Goal: Information Seeking & Learning: Learn about a topic

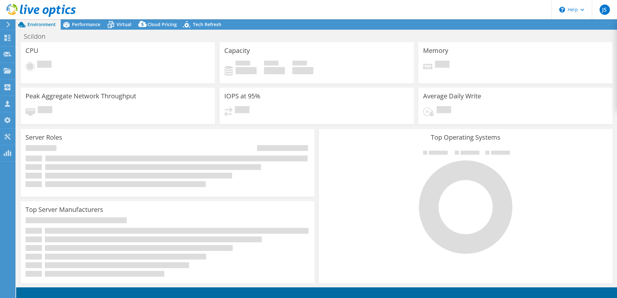
select select "EUFrankfurt"
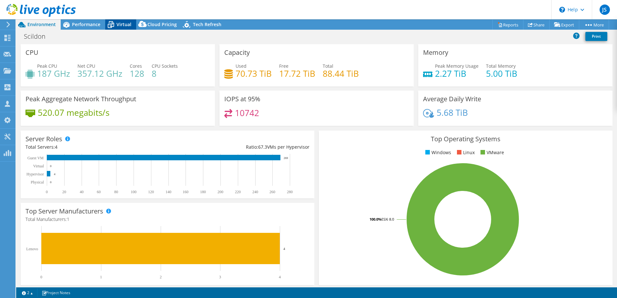
click at [123, 24] on span "Virtual" at bounding box center [123, 24] width 15 height 6
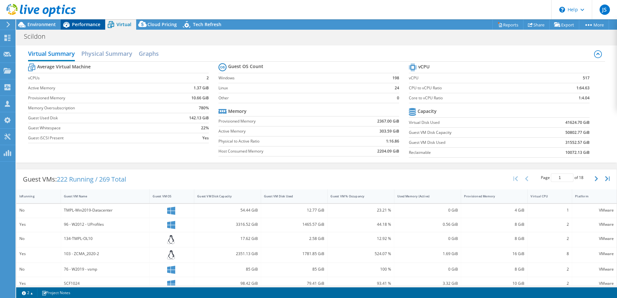
click at [86, 24] on span "Performance" at bounding box center [86, 24] width 28 height 6
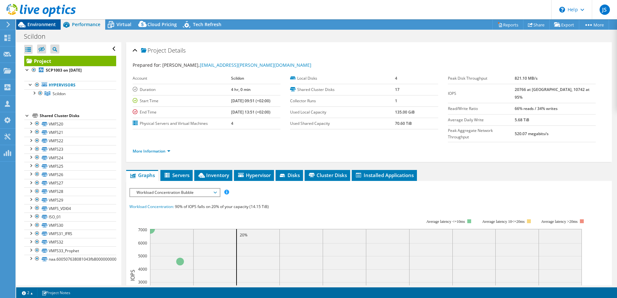
click at [39, 25] on span "Environment" at bounding box center [41, 24] width 28 height 6
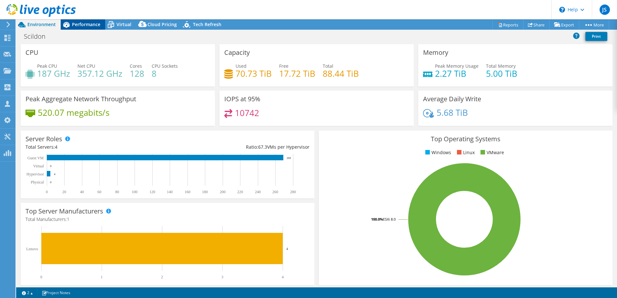
click at [86, 25] on span "Performance" at bounding box center [86, 24] width 28 height 6
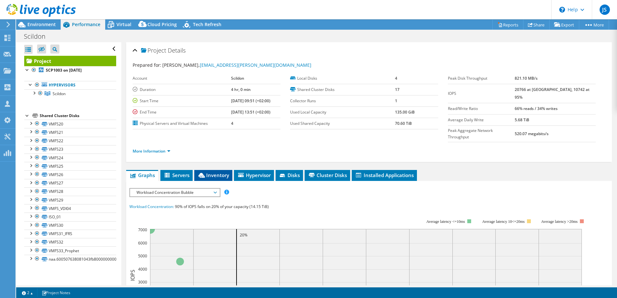
click at [212, 172] on span "Inventory" at bounding box center [213, 175] width 32 height 6
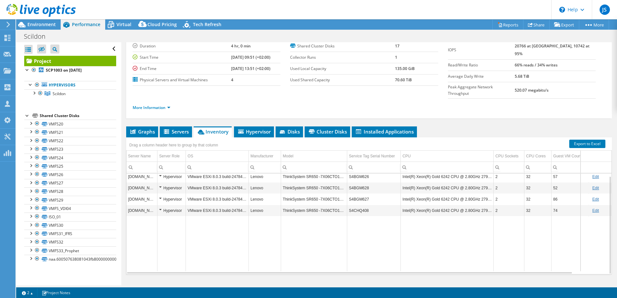
scroll to position [44, 0]
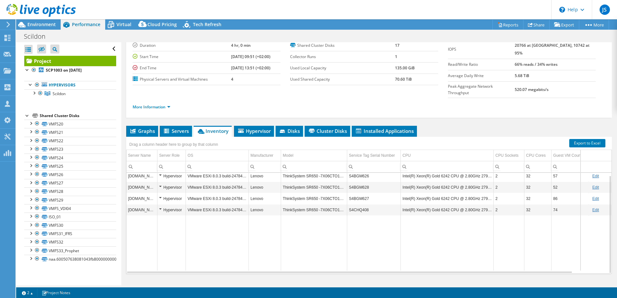
click at [461, 170] on td "Intel(R) Xeon(R) Gold 6242 CPU @ 2.80GHz 279 GHz" at bounding box center [447, 175] width 93 height 11
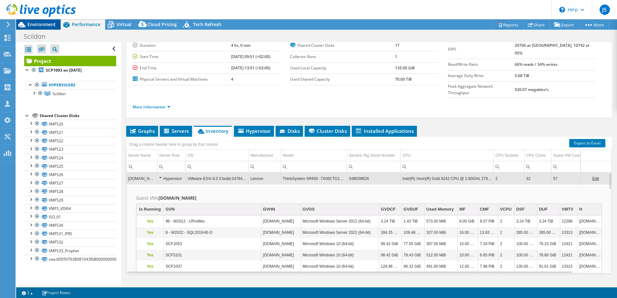
click at [45, 24] on span "Environment" at bounding box center [41, 24] width 28 height 6
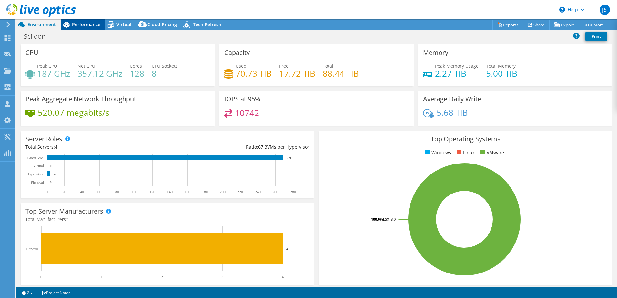
click at [89, 23] on span "Performance" at bounding box center [86, 24] width 28 height 6
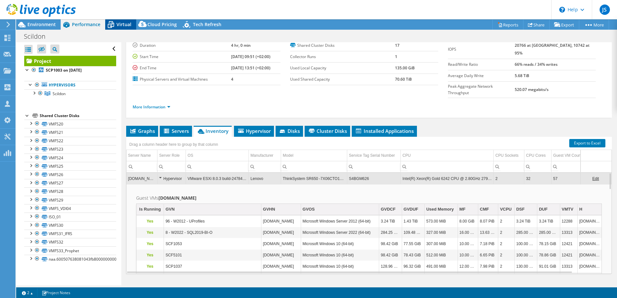
click at [122, 24] on span "Virtual" at bounding box center [123, 24] width 15 height 6
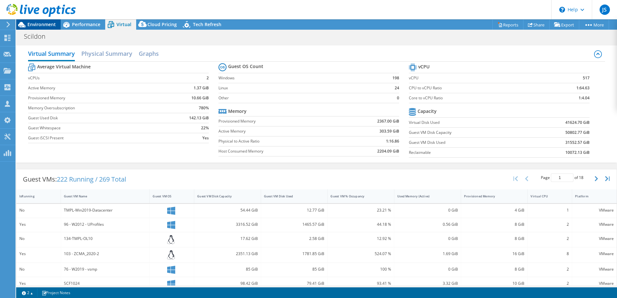
click at [32, 25] on span "Environment" at bounding box center [41, 24] width 28 height 6
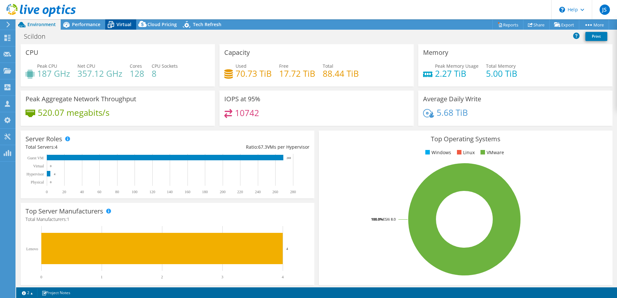
click at [119, 23] on span "Virtual" at bounding box center [123, 24] width 15 height 6
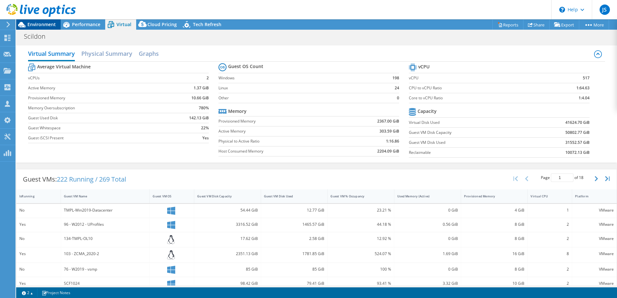
click at [27, 23] on span "Environment" at bounding box center [41, 24] width 28 height 6
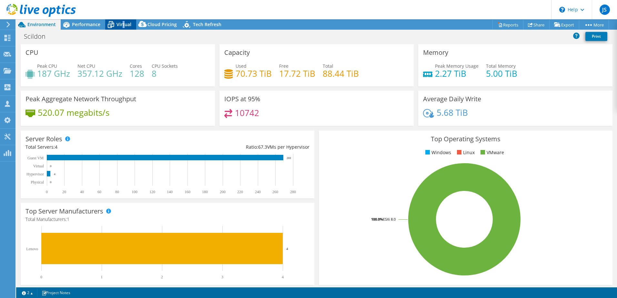
click at [123, 25] on span "Virtual" at bounding box center [123, 24] width 15 height 6
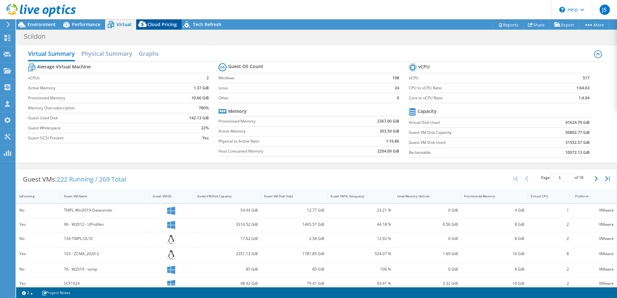
click at [157, 25] on span "Cloud Pricing" at bounding box center [161, 24] width 29 height 6
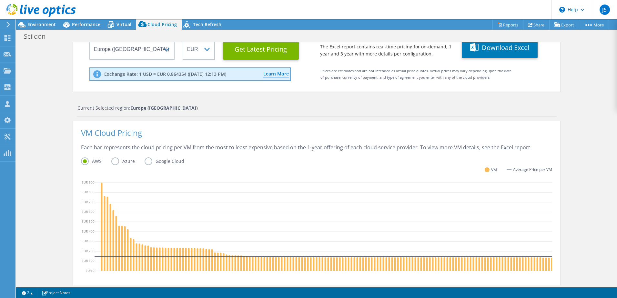
scroll to position [129, 0]
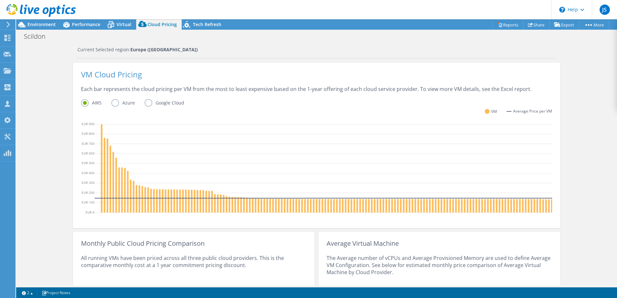
click at [111, 105] on label "Azure" at bounding box center [127, 103] width 33 height 8
click at [0, 0] on input "Azure" at bounding box center [0, 0] width 0 height 0
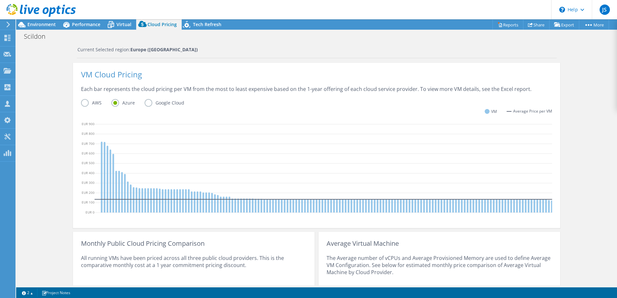
click at [145, 102] on label "Google Cloud" at bounding box center [169, 103] width 49 height 8
click at [0, 0] on input "Google Cloud" at bounding box center [0, 0] width 0 height 0
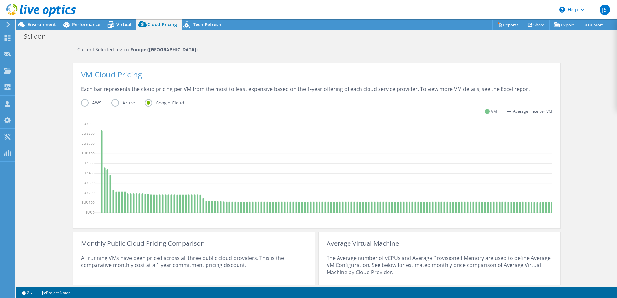
click at [113, 102] on label "Azure" at bounding box center [127, 103] width 33 height 8
click at [0, 0] on input "Azure" at bounding box center [0, 0] width 0 height 0
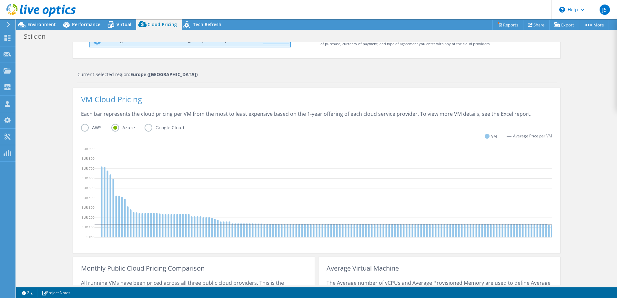
scroll to position [0, 0]
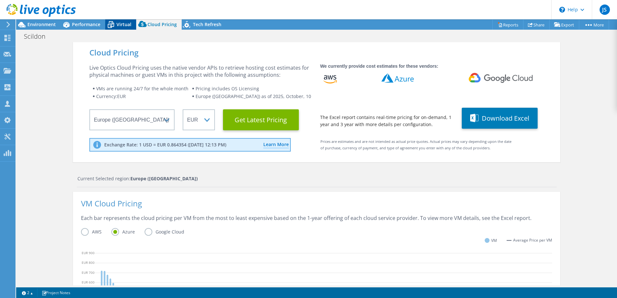
click at [126, 21] on div "Virtual" at bounding box center [120, 24] width 31 height 10
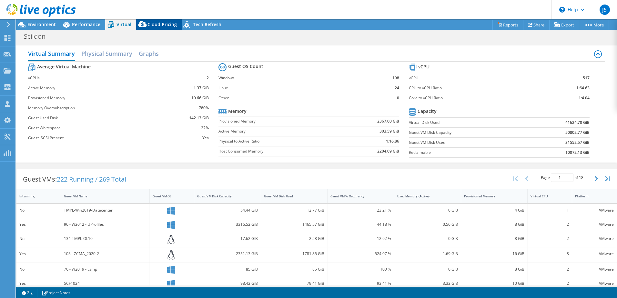
click at [153, 20] on div "Cloud Pricing" at bounding box center [158, 24] width 45 height 10
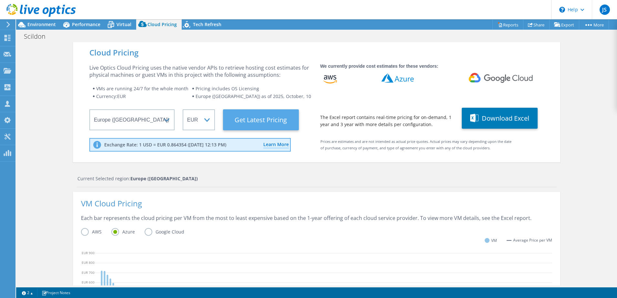
click at [257, 118] on Latest "Get Latest Pricing" at bounding box center [261, 119] width 76 height 21
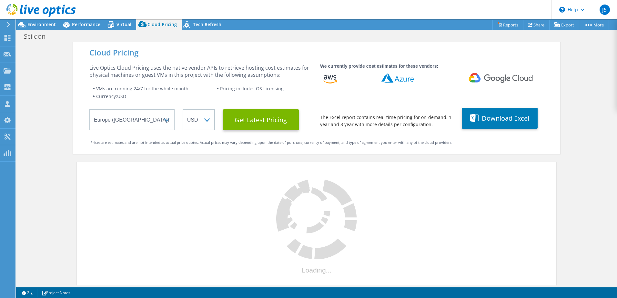
select select "EUR"
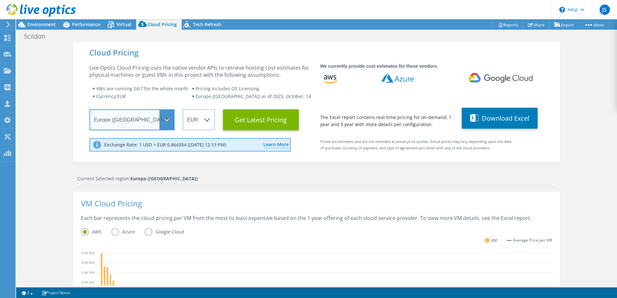
click at [137, 115] on select "Select a Region [GEOGRAPHIC_DATA] ([GEOGRAPHIC_DATA]) [GEOGRAPHIC_DATA] ([GEOGR…" at bounding box center [131, 119] width 85 height 21
select select "EULondon"
click at [89, 109] on select "Select a Region [GEOGRAPHIC_DATA] ([GEOGRAPHIC_DATA]) [GEOGRAPHIC_DATA] ([GEOGR…" at bounding box center [131, 119] width 85 height 21
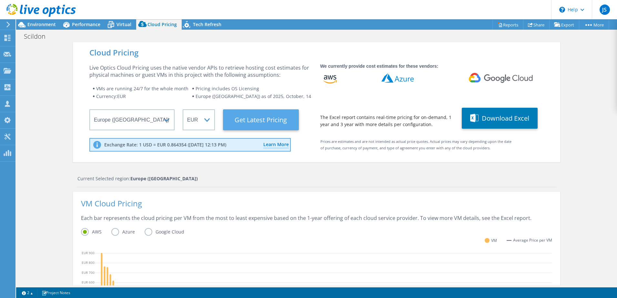
click at [247, 116] on Latest "Get Latest Pricing" at bounding box center [261, 119] width 76 height 21
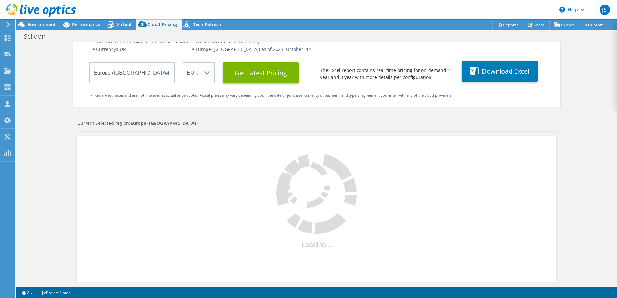
scroll to position [55, 0]
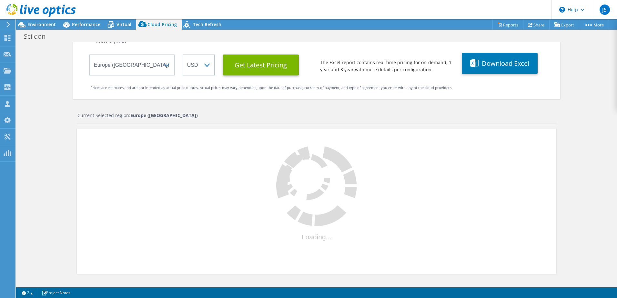
select select "EUR"
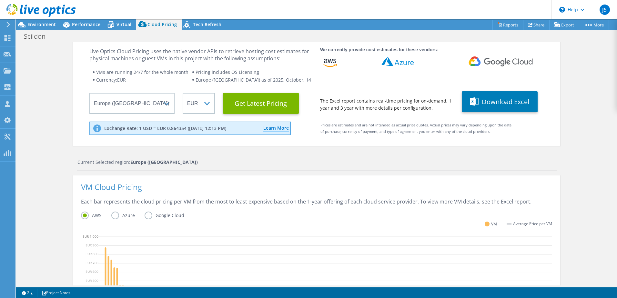
scroll to position [7, 0]
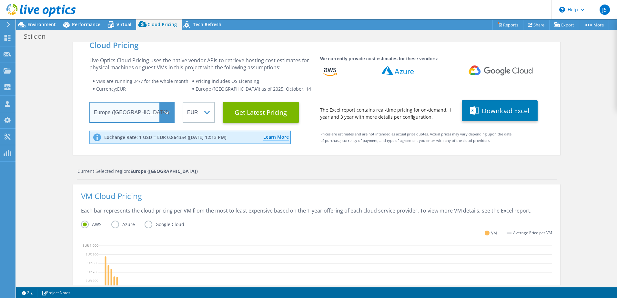
click at [162, 115] on select "Select a Region [GEOGRAPHIC_DATA] ([GEOGRAPHIC_DATA]) [GEOGRAPHIC_DATA] ([GEOGR…" at bounding box center [131, 112] width 85 height 21
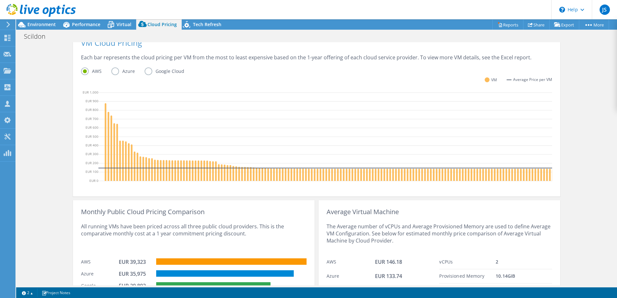
scroll to position [201, 0]
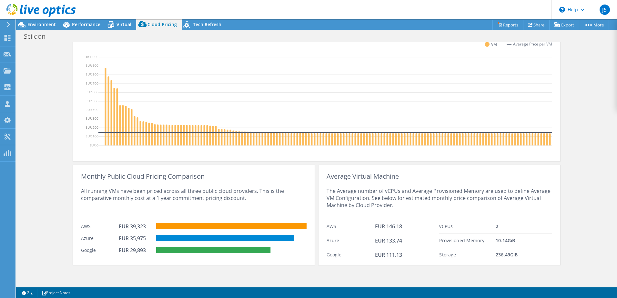
click at [79, 19] on header "JS Partner Team Member [PERSON_NAME] [PERSON_NAME][EMAIL_ADDRESS][PERSON_NAME][…" at bounding box center [308, 9] width 617 height 19
click at [42, 24] on span "Environment" at bounding box center [41, 24] width 28 height 6
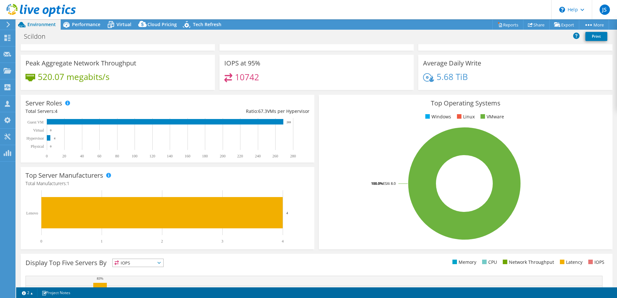
scroll to position [0, 0]
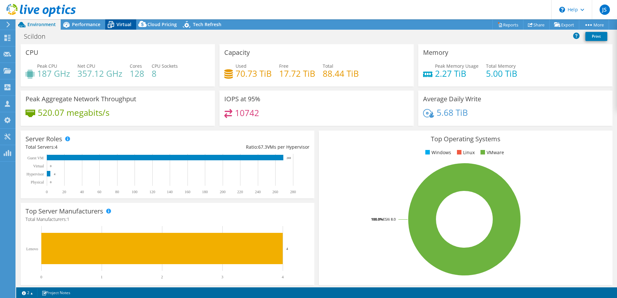
click at [117, 24] on span "Virtual" at bounding box center [123, 24] width 15 height 6
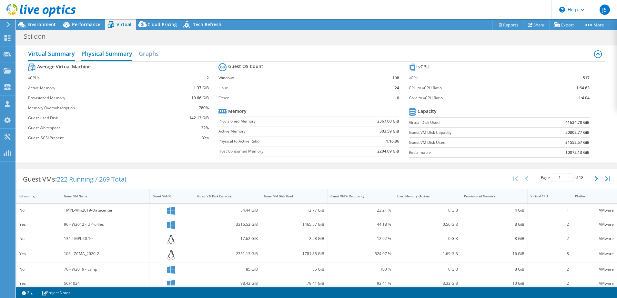
click at [95, 54] on h2 "Physical Summary" at bounding box center [106, 54] width 51 height 14
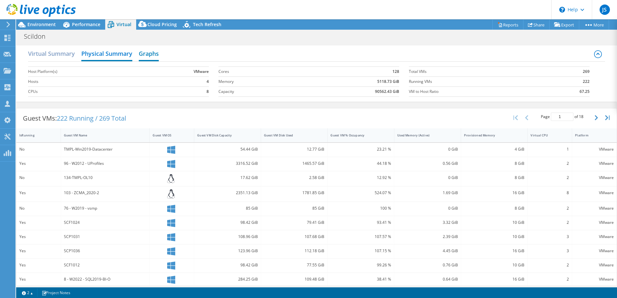
click at [142, 55] on h2 "Graphs" at bounding box center [149, 54] width 20 height 14
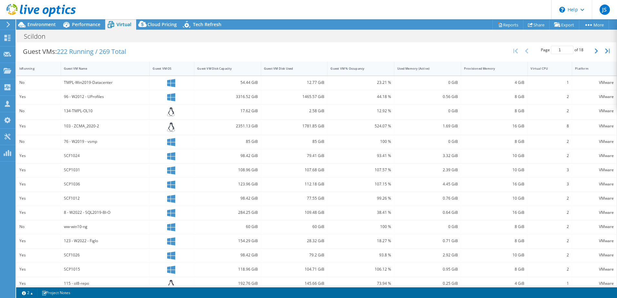
scroll to position [188, 0]
